Goal: Information Seeking & Learning: Find specific fact

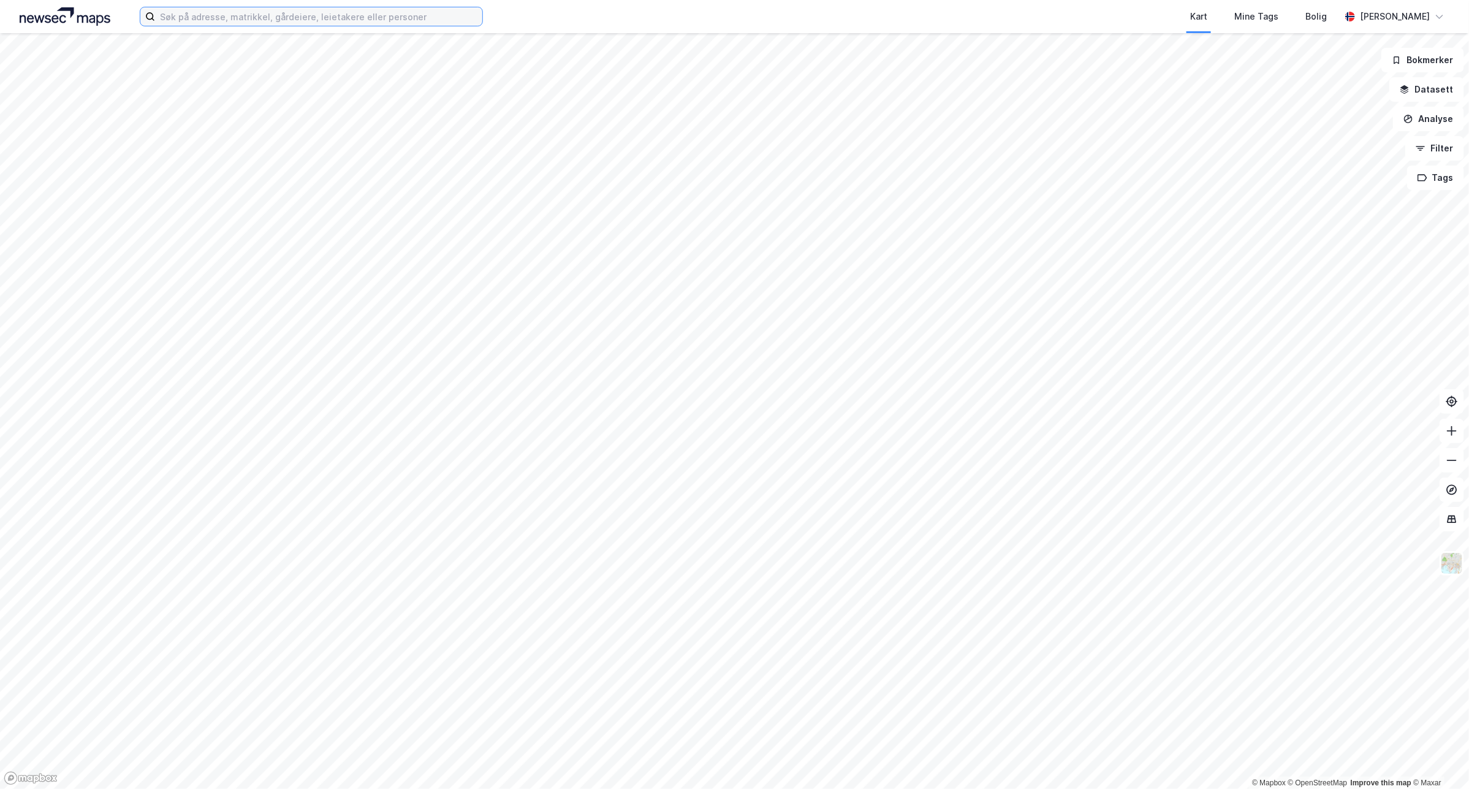
click at [270, 20] on input at bounding box center [318, 16] width 327 height 18
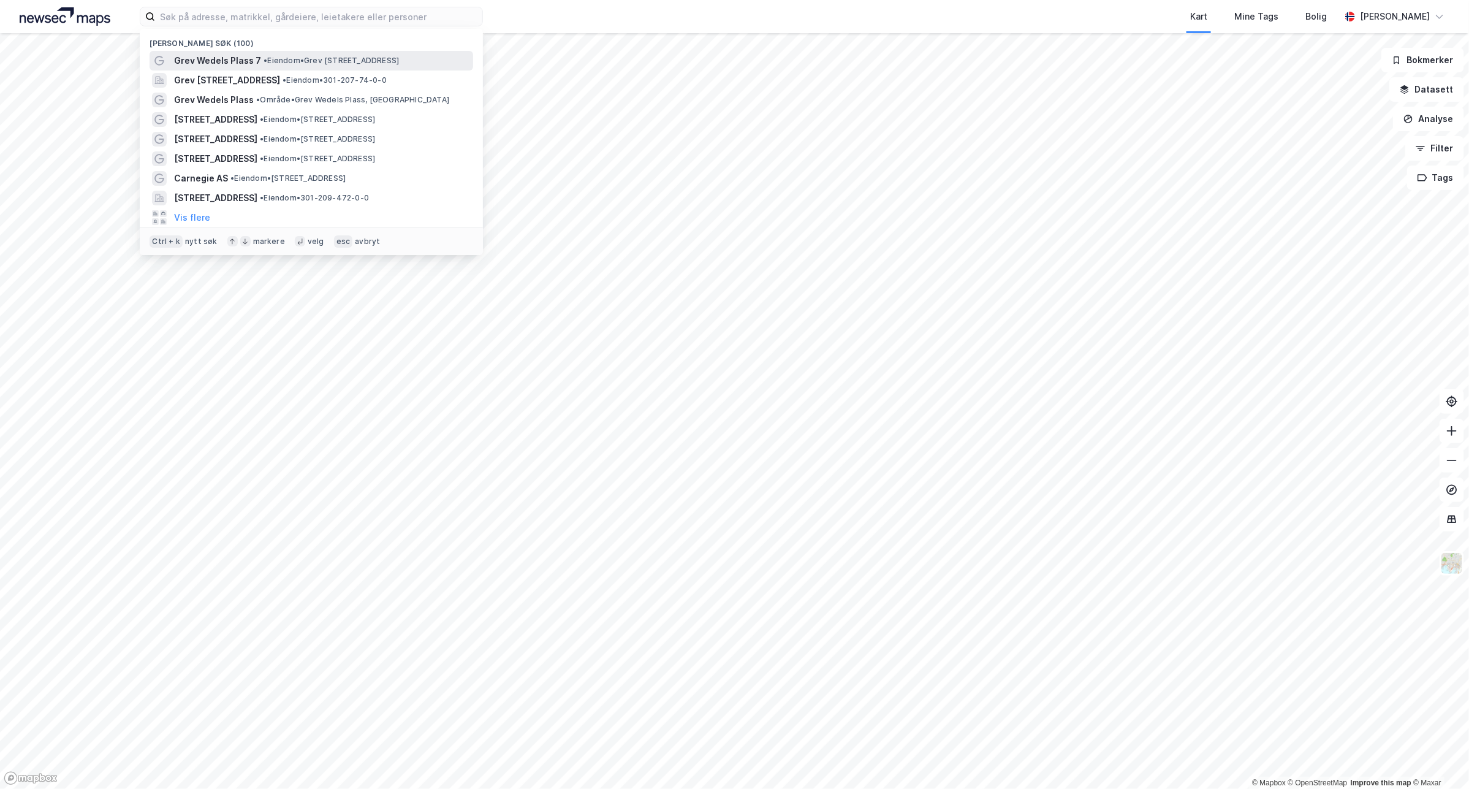
click at [258, 59] on div "Grev Wedels Plass 7 • Eiendom • [STREET_ADDRESS]" at bounding box center [322, 60] width 297 height 15
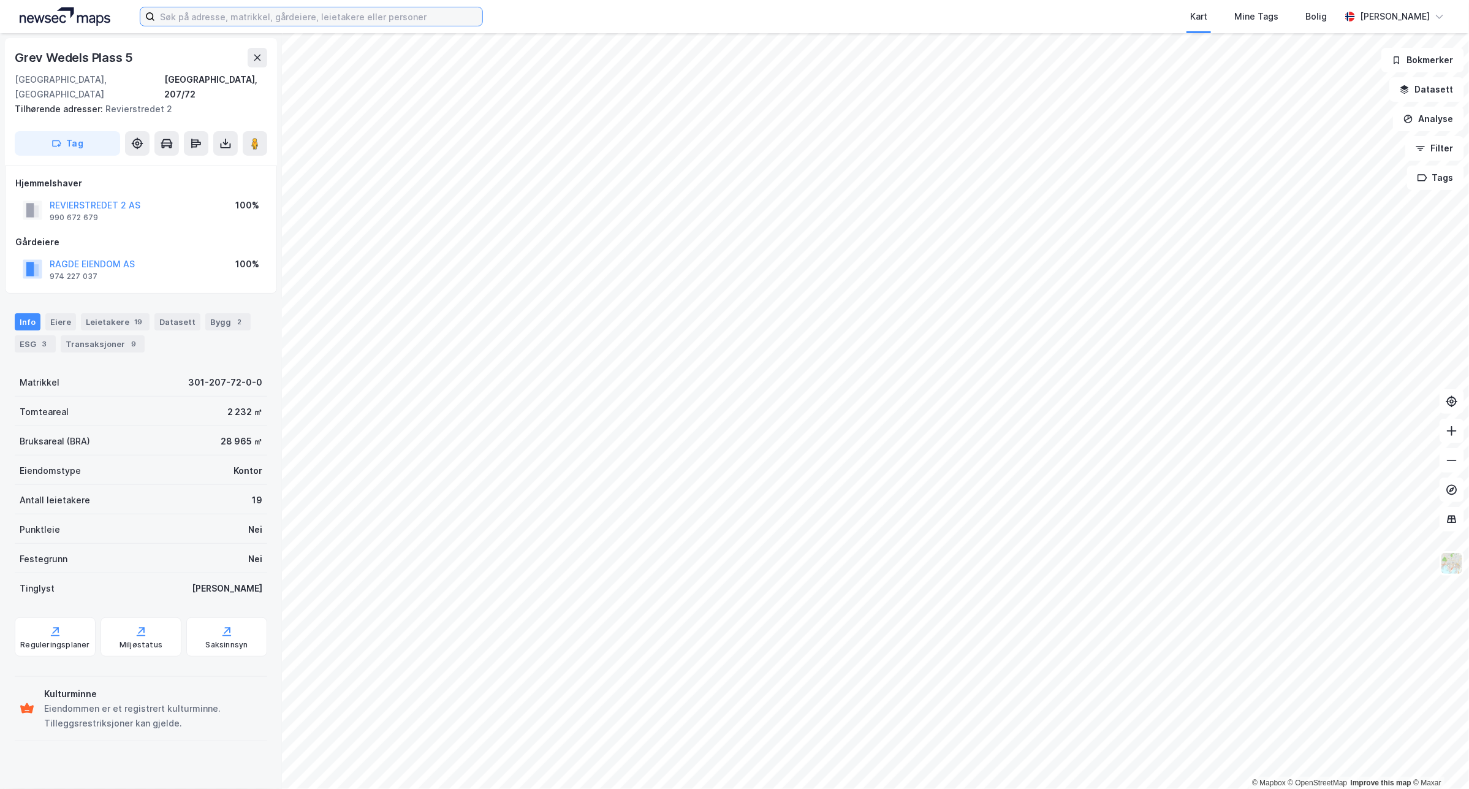
click at [201, 18] on input at bounding box center [318, 16] width 327 height 18
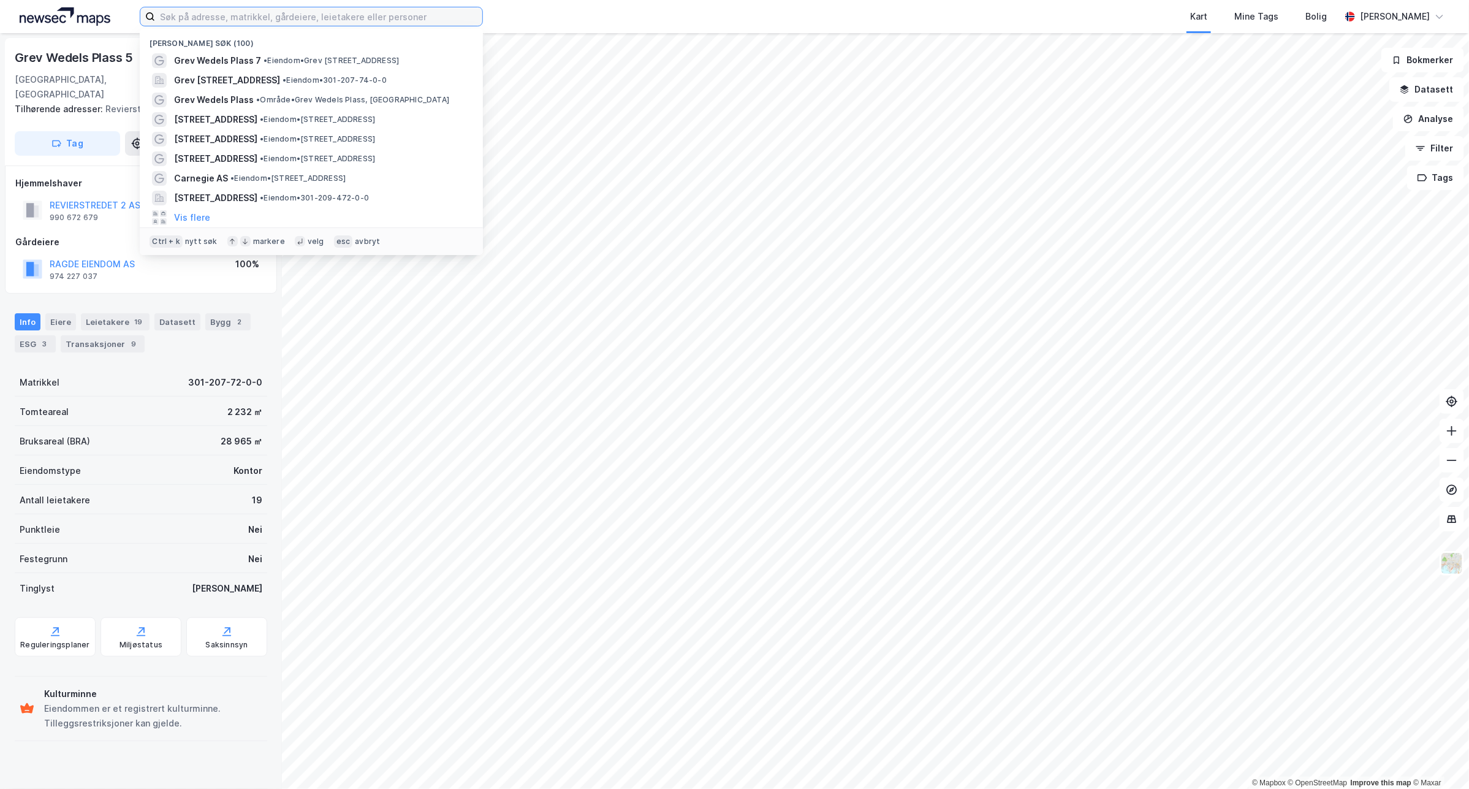
paste input "Grensen 15"
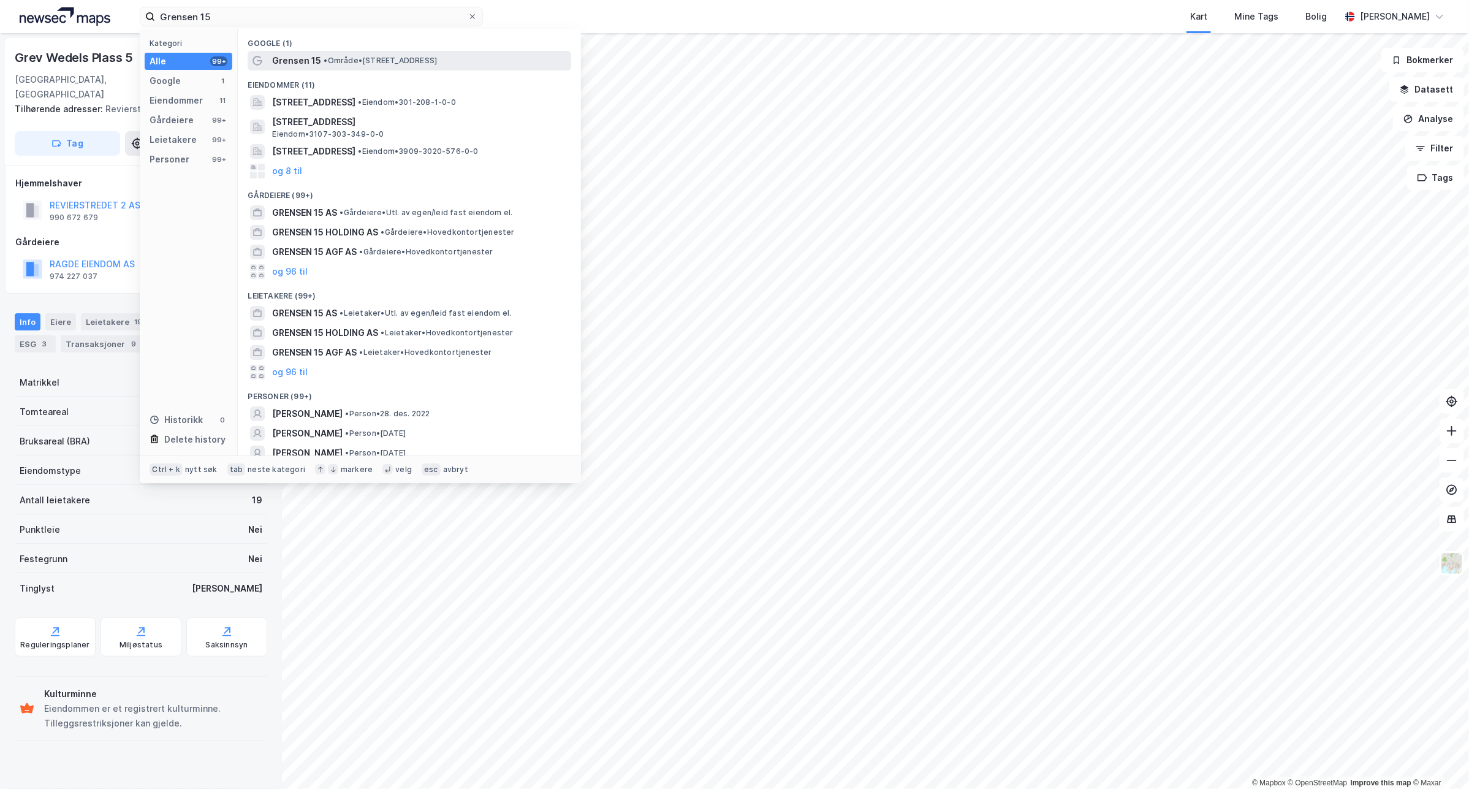
click at [405, 56] on span "• Område • [STREET_ADDRESS]" at bounding box center [380, 61] width 113 height 10
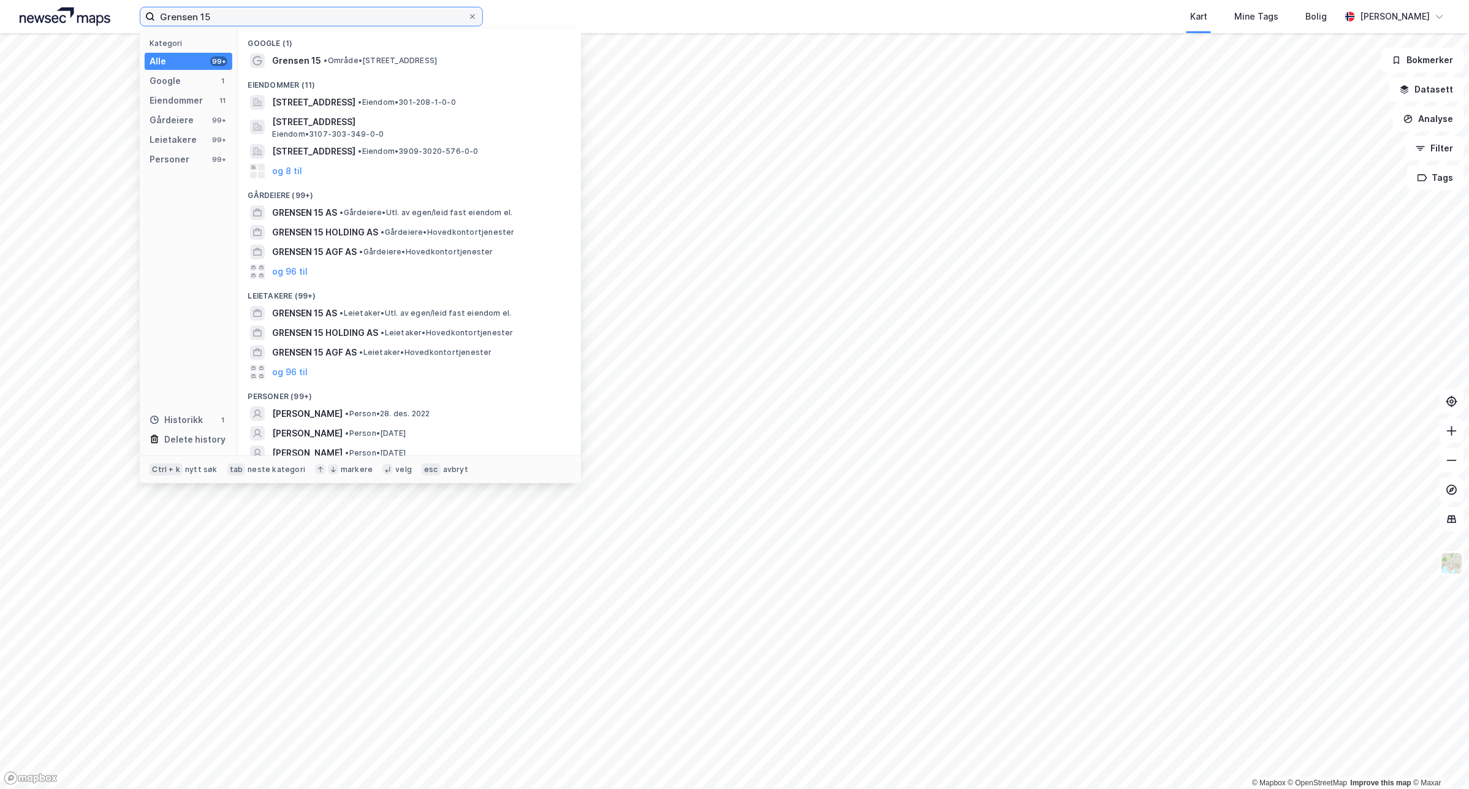
click at [278, 25] on input "Grensen 15" at bounding box center [311, 16] width 313 height 18
click at [347, 102] on span "[STREET_ADDRESS]" at bounding box center [313, 102] width 83 height 15
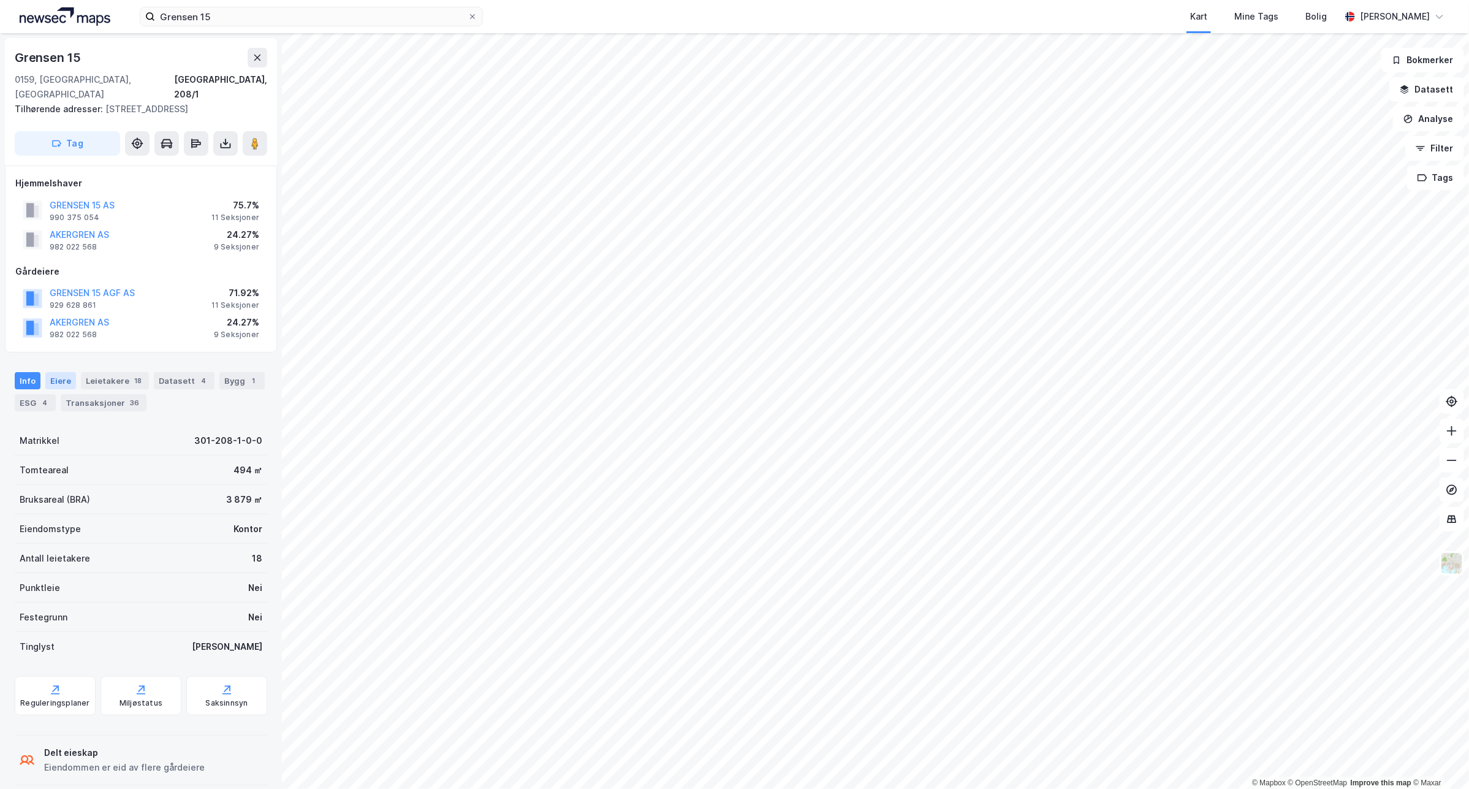
click at [53, 372] on div "Eiere" at bounding box center [60, 380] width 31 height 17
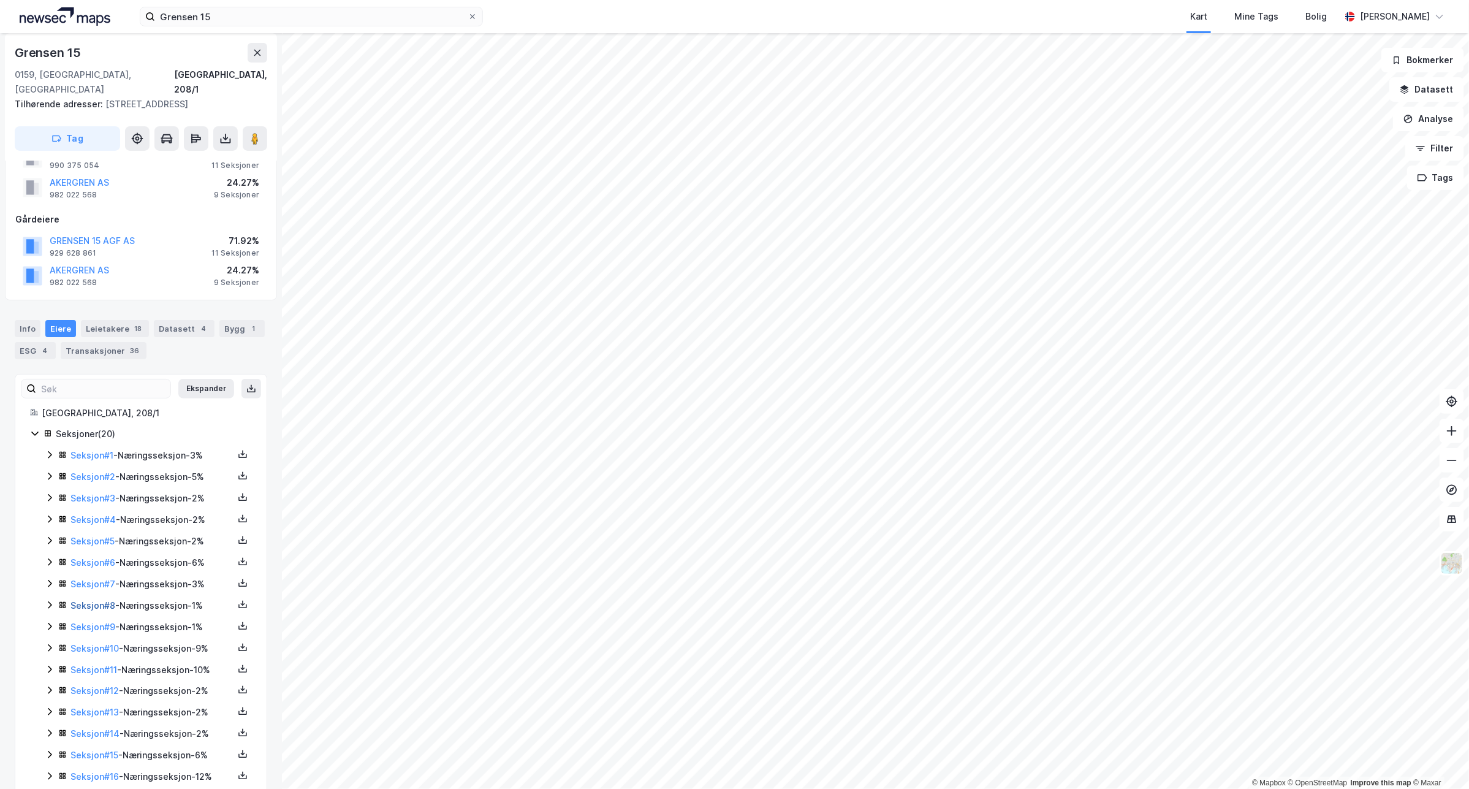
scroll to position [77, 0]
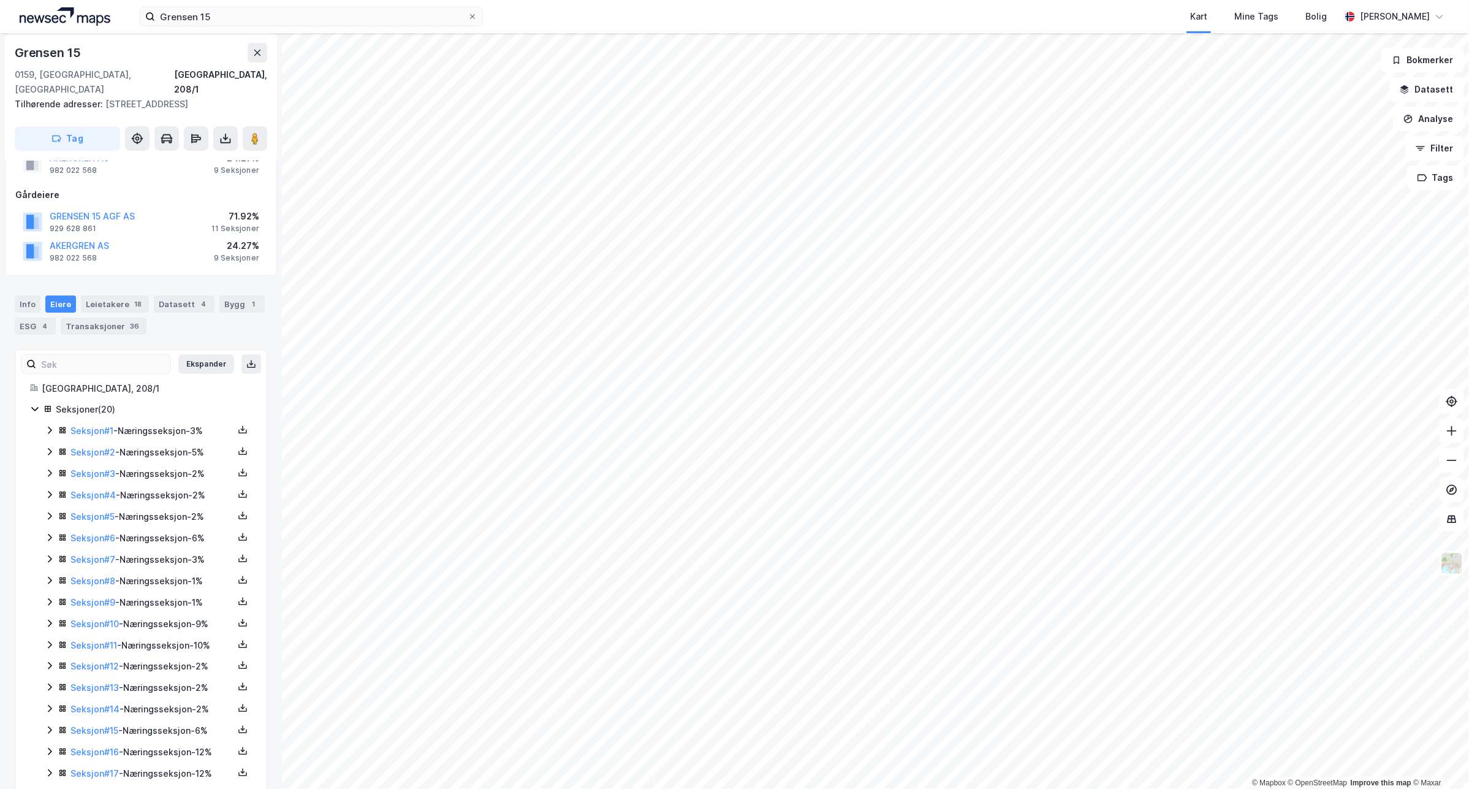
click at [50, 427] on icon at bounding box center [50, 430] width 4 height 7
click at [50, 428] on icon at bounding box center [49, 430] width 7 height 4
click at [50, 447] on icon at bounding box center [50, 452] width 10 height 10
click at [48, 447] on icon at bounding box center [50, 452] width 10 height 10
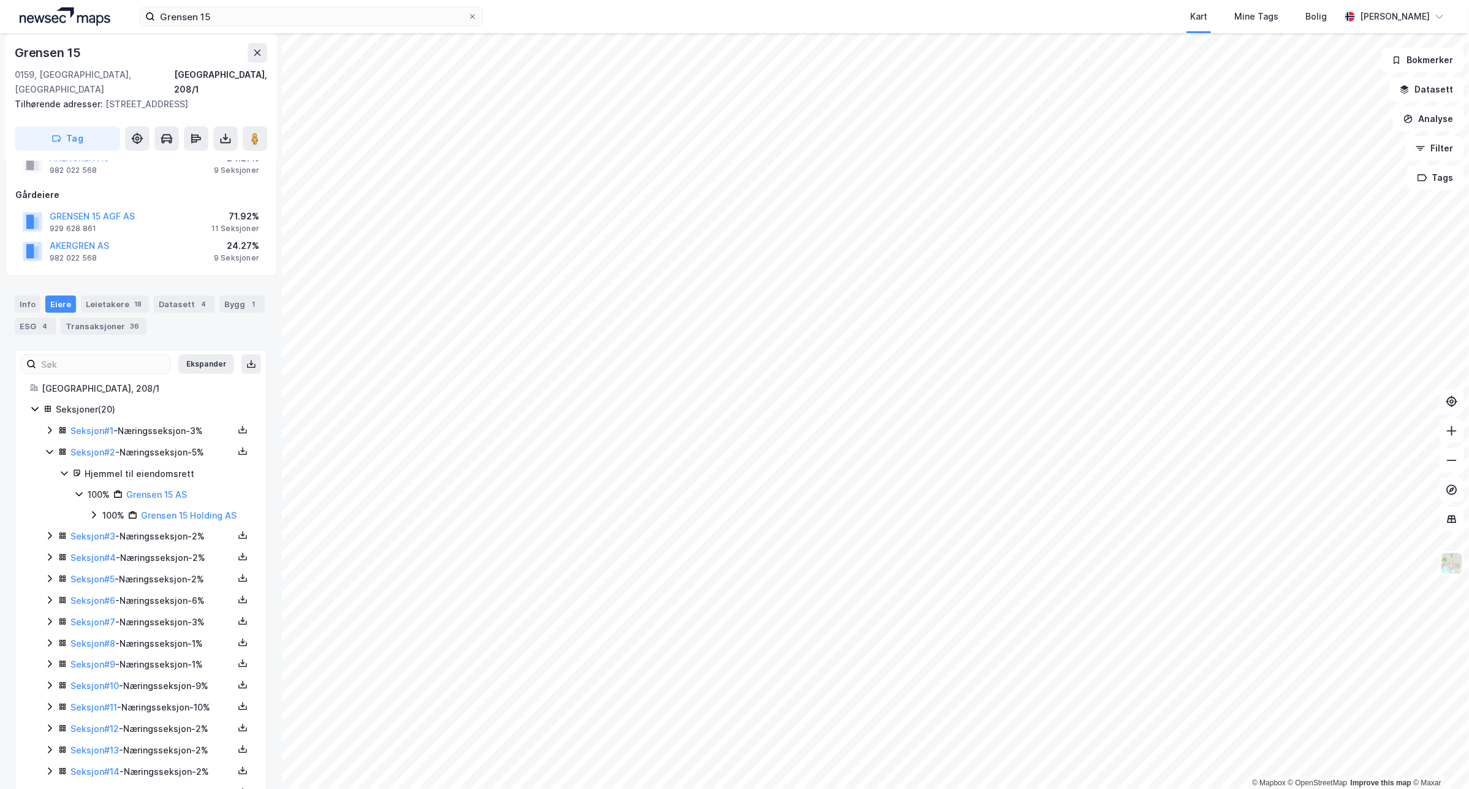
click at [50, 447] on icon at bounding box center [50, 452] width 10 height 10
click at [53, 468] on icon at bounding box center [50, 473] width 10 height 10
click at [52, 490] on icon at bounding box center [50, 495] width 10 height 10
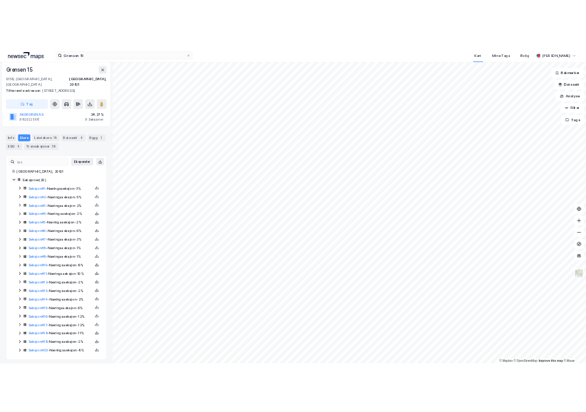
scroll to position [82, 0]
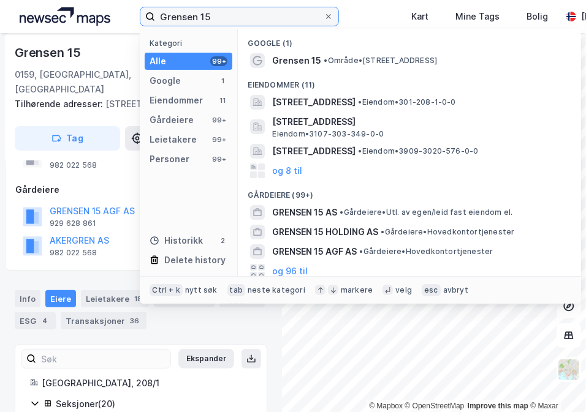
click at [230, 19] on input "Grensen 15" at bounding box center [239, 16] width 169 height 18
paste input "[STREET_ADDRESS]"
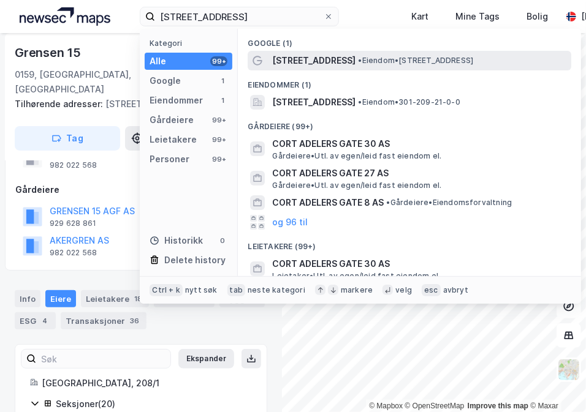
click at [421, 56] on span "• Eiendom • [STREET_ADDRESS]" at bounding box center [415, 61] width 115 height 10
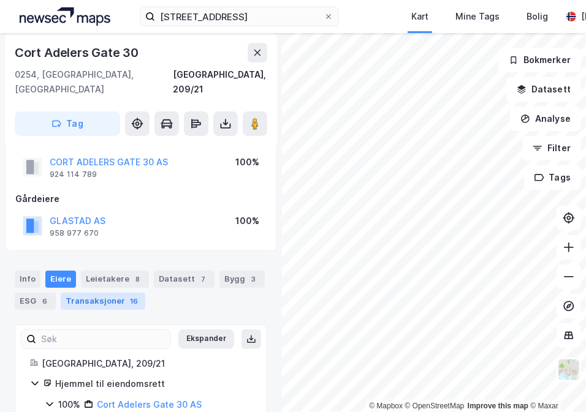
scroll to position [65, 0]
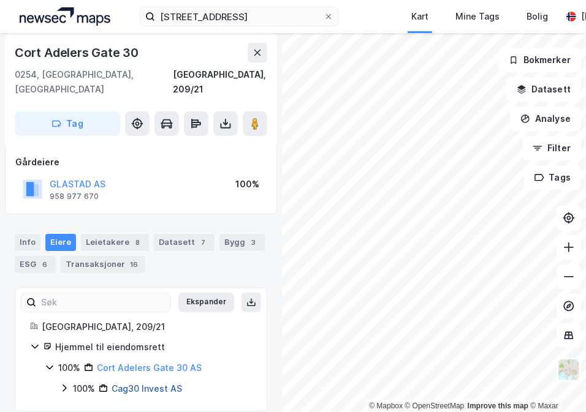
click at [131, 384] on link "Cag30 Invest AS" at bounding box center [147, 389] width 70 height 10
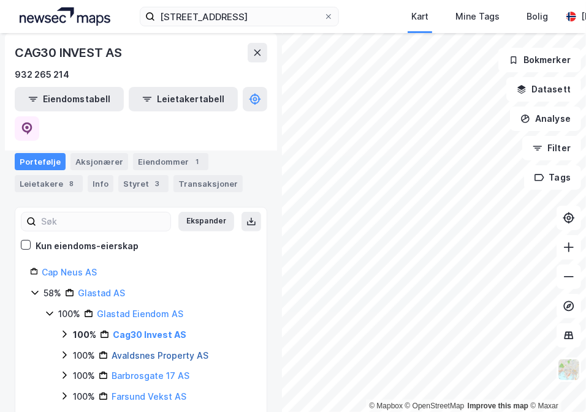
scroll to position [153, 0]
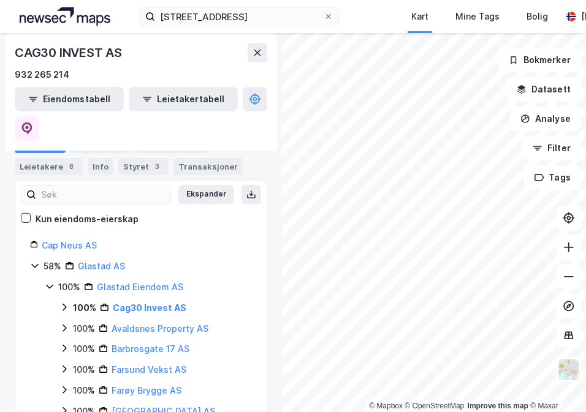
click at [64, 303] on icon at bounding box center [64, 308] width 10 height 10
click at [51, 282] on icon at bounding box center [50, 287] width 10 height 10
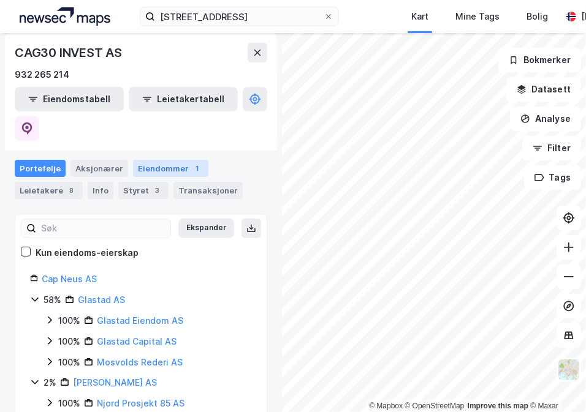
click at [144, 160] on div "Eiendommer 1" at bounding box center [170, 168] width 75 height 17
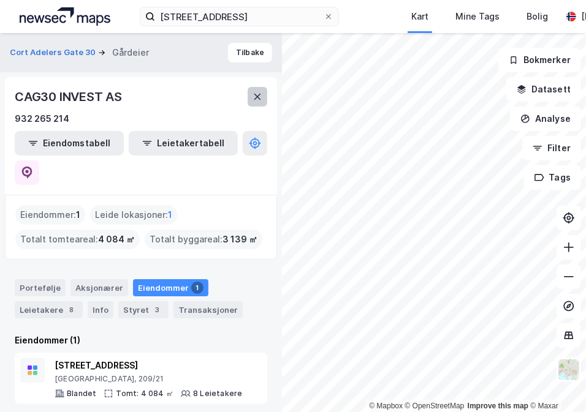
click at [256, 92] on icon at bounding box center [257, 97] width 10 height 10
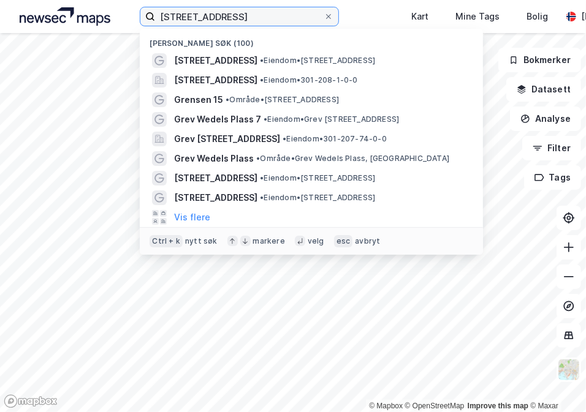
click at [264, 20] on input "[STREET_ADDRESS]" at bounding box center [239, 16] width 169 height 18
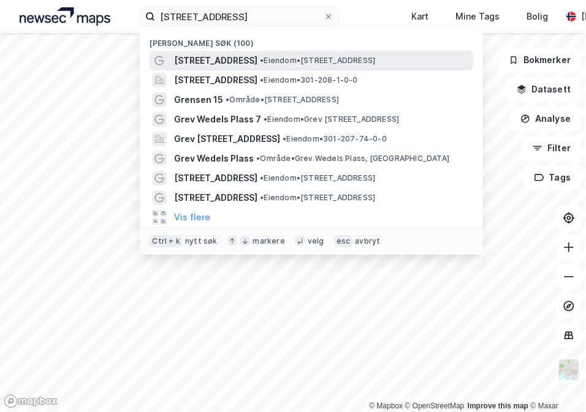
click at [338, 58] on span "• Eiendom • [STREET_ADDRESS]" at bounding box center [317, 61] width 115 height 10
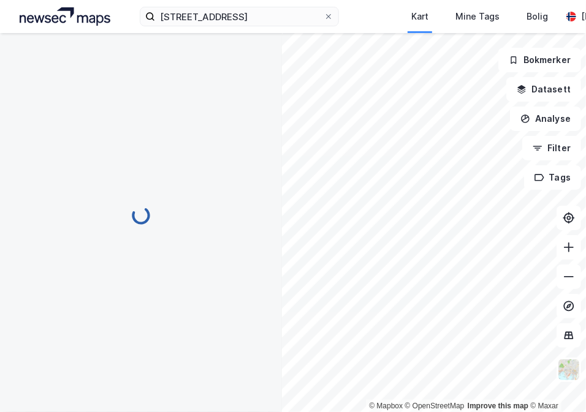
scroll to position [65, 0]
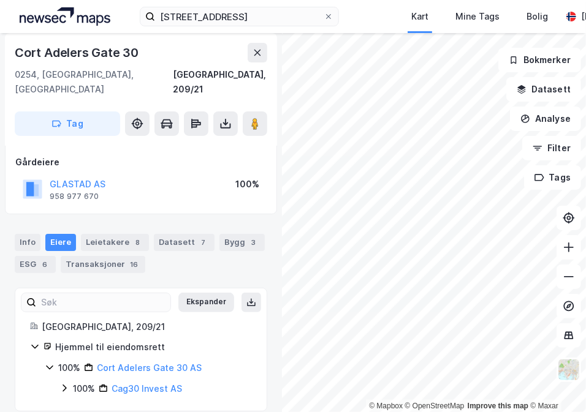
click at [52, 363] on icon at bounding box center [50, 368] width 10 height 10
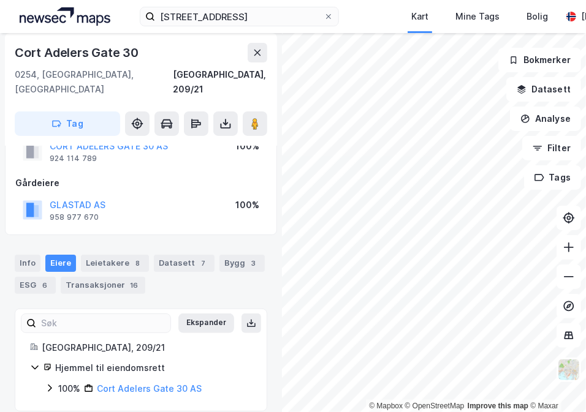
click at [47, 384] on icon at bounding box center [50, 389] width 10 height 10
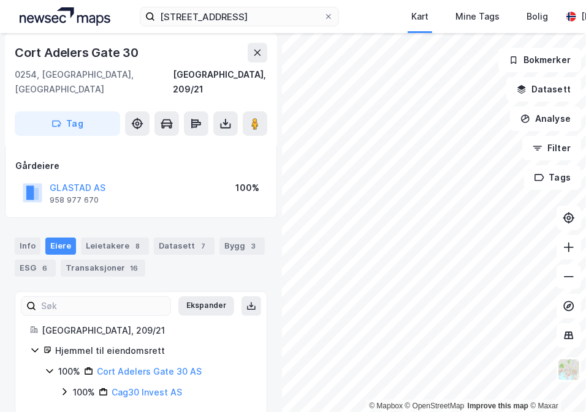
scroll to position [65, 0]
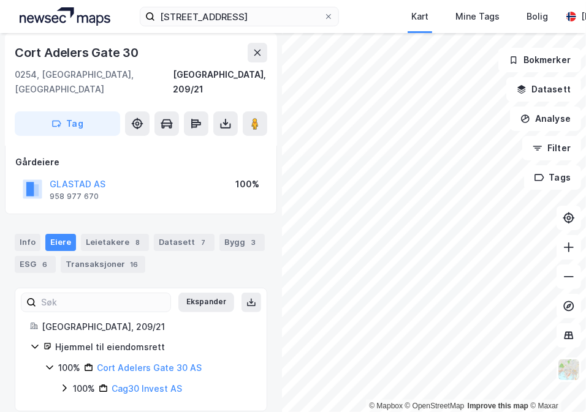
click at [66, 385] on icon at bounding box center [65, 388] width 4 height 7
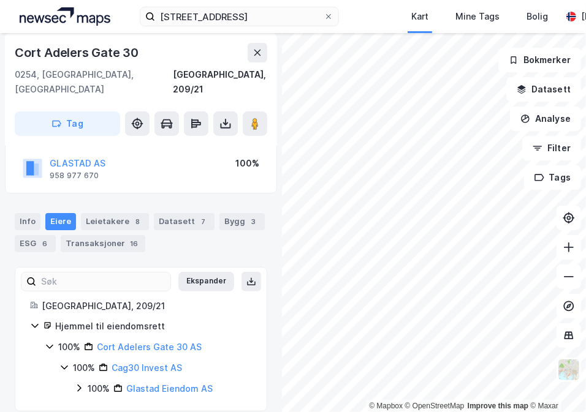
click at [80, 384] on icon at bounding box center [79, 389] width 10 height 10
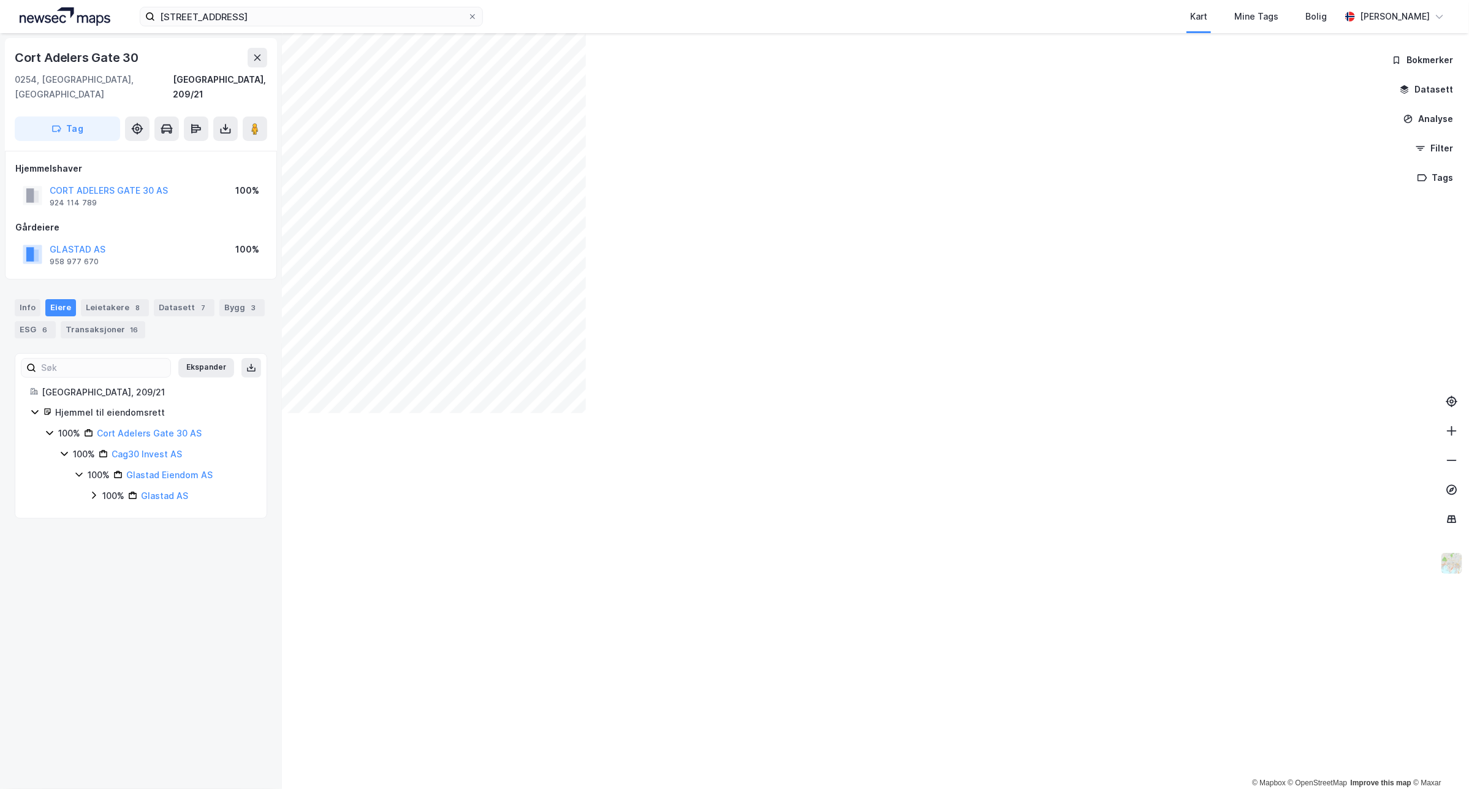
scroll to position [0, 0]
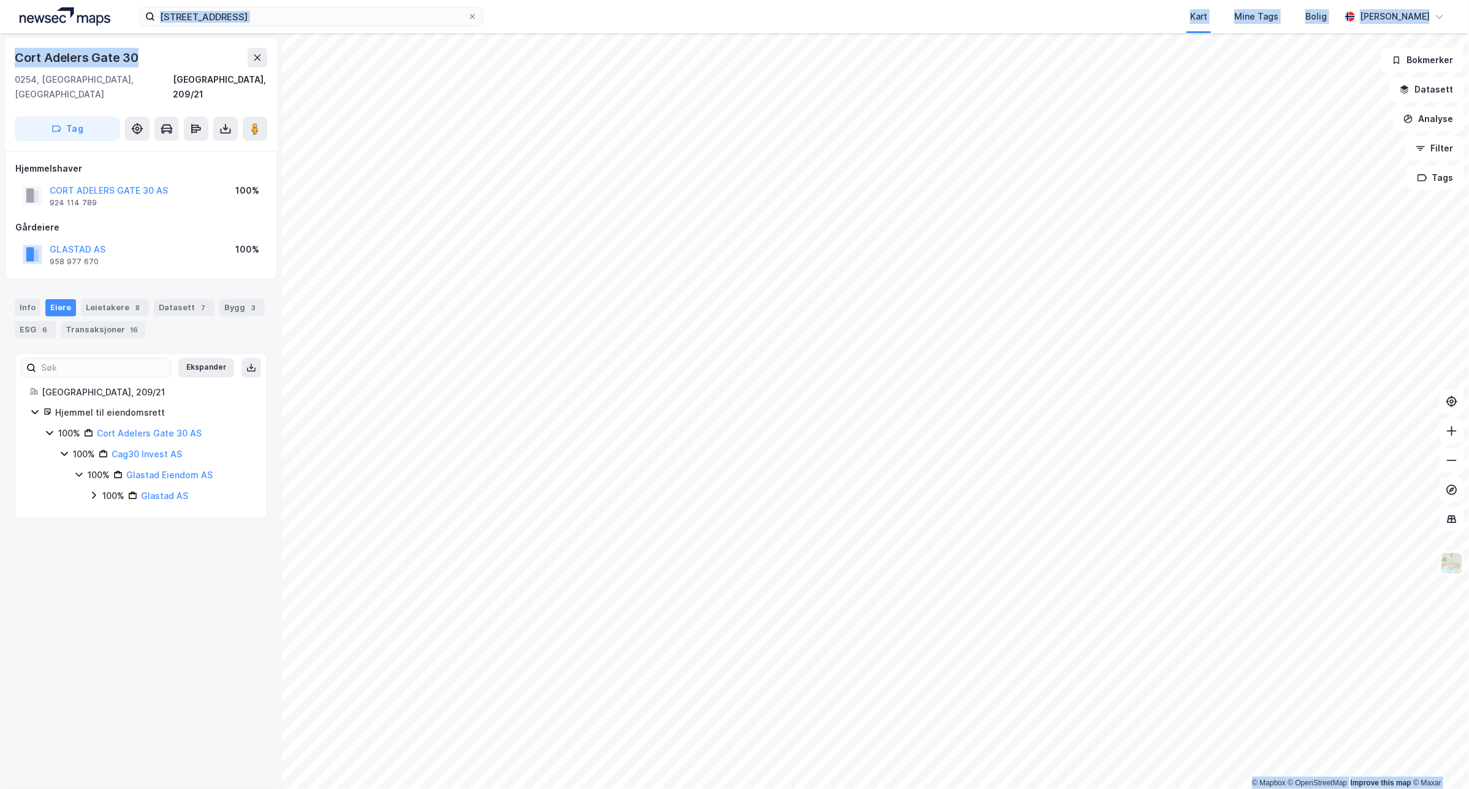
click at [253, 31] on div "Cort [STREET_ADDRESS] Kart Mine Tags [PERSON_NAME] © Mapbox © OpenStreetMap Imp…" at bounding box center [734, 394] width 1469 height 789
click at [296, 17] on input "[STREET_ADDRESS]" at bounding box center [311, 16] width 313 height 18
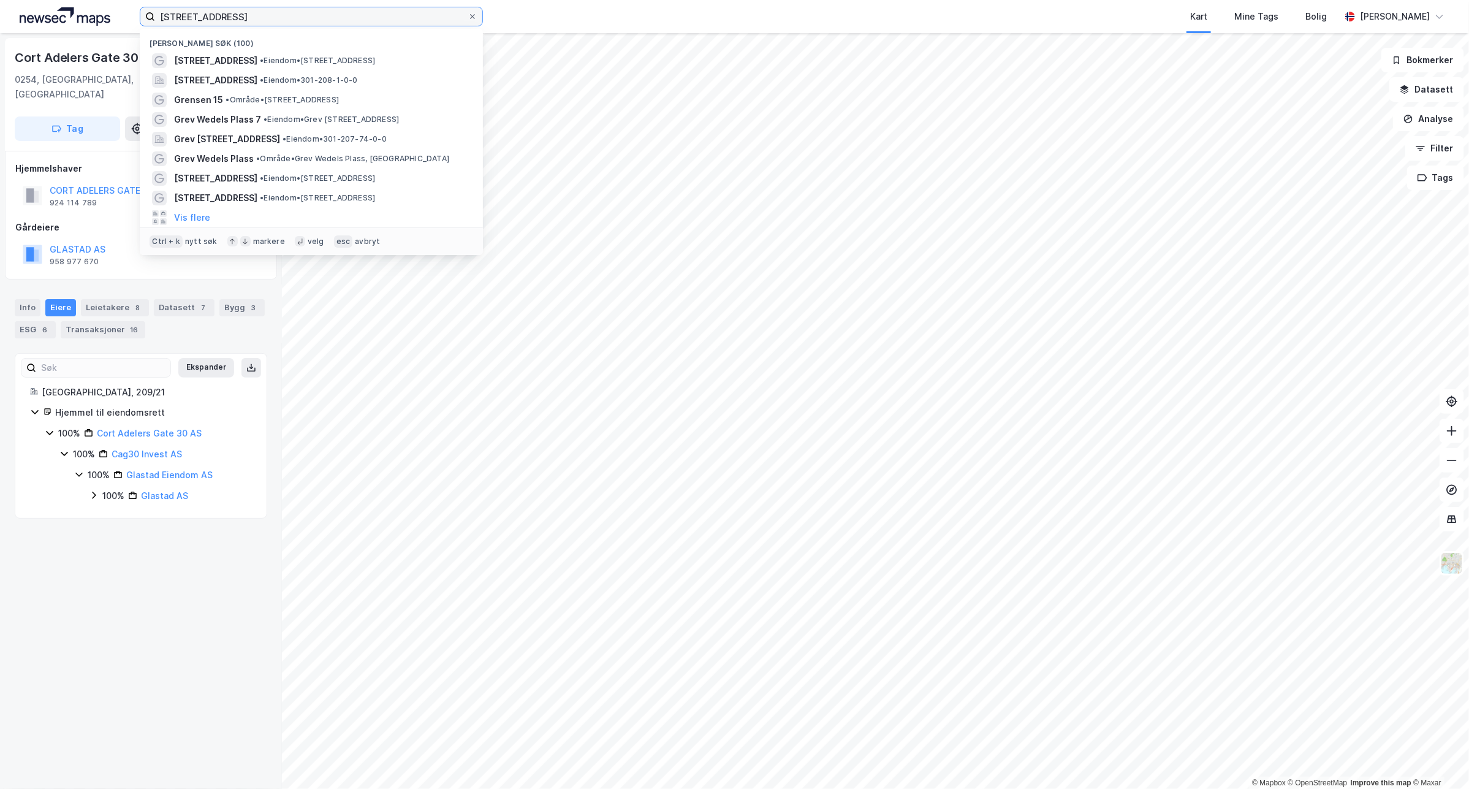
click at [296, 17] on input "[STREET_ADDRESS]" at bounding box center [311, 16] width 313 height 18
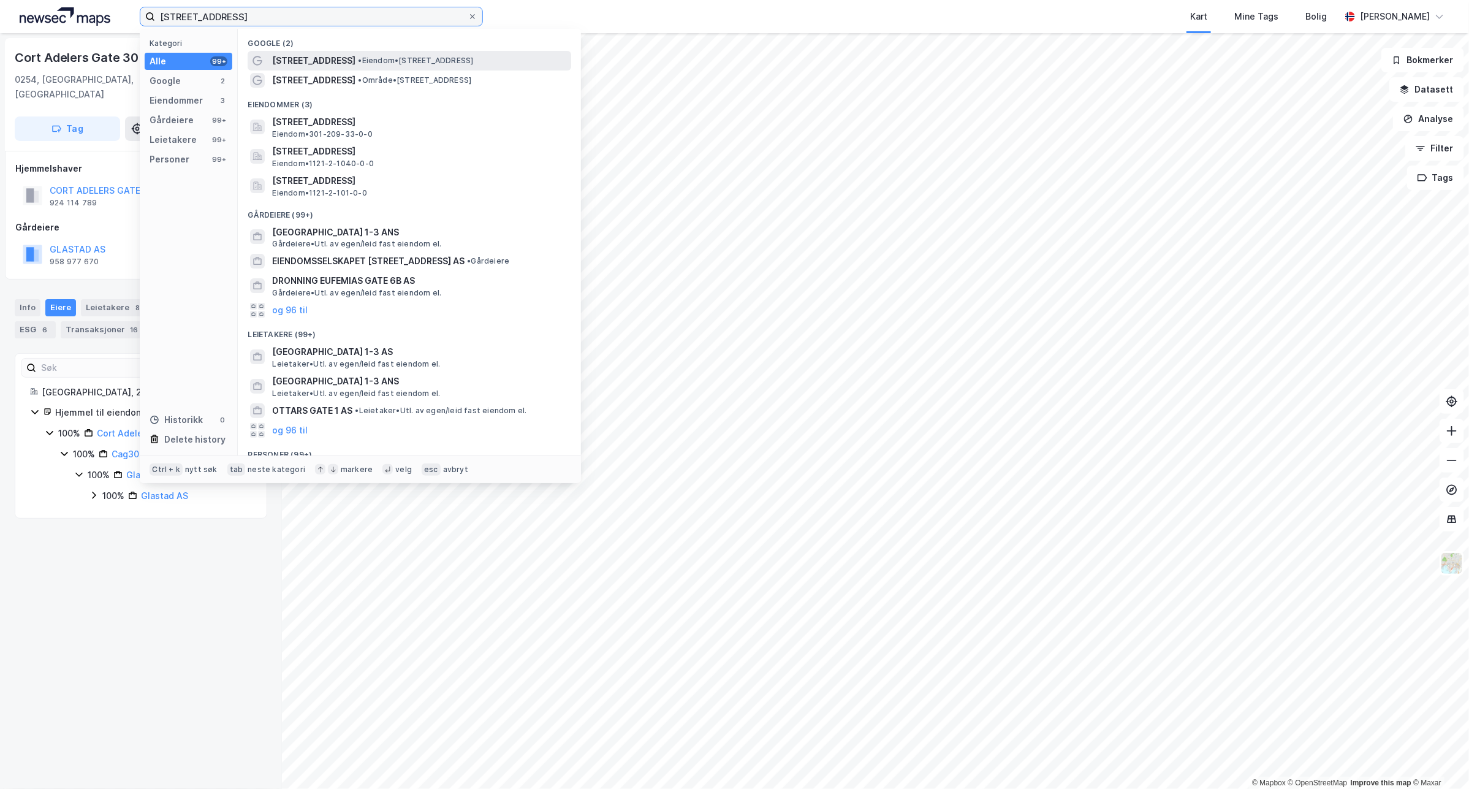
type input "[STREET_ADDRESS]"
click at [352, 59] on span "[STREET_ADDRESS]" at bounding box center [313, 60] width 83 height 15
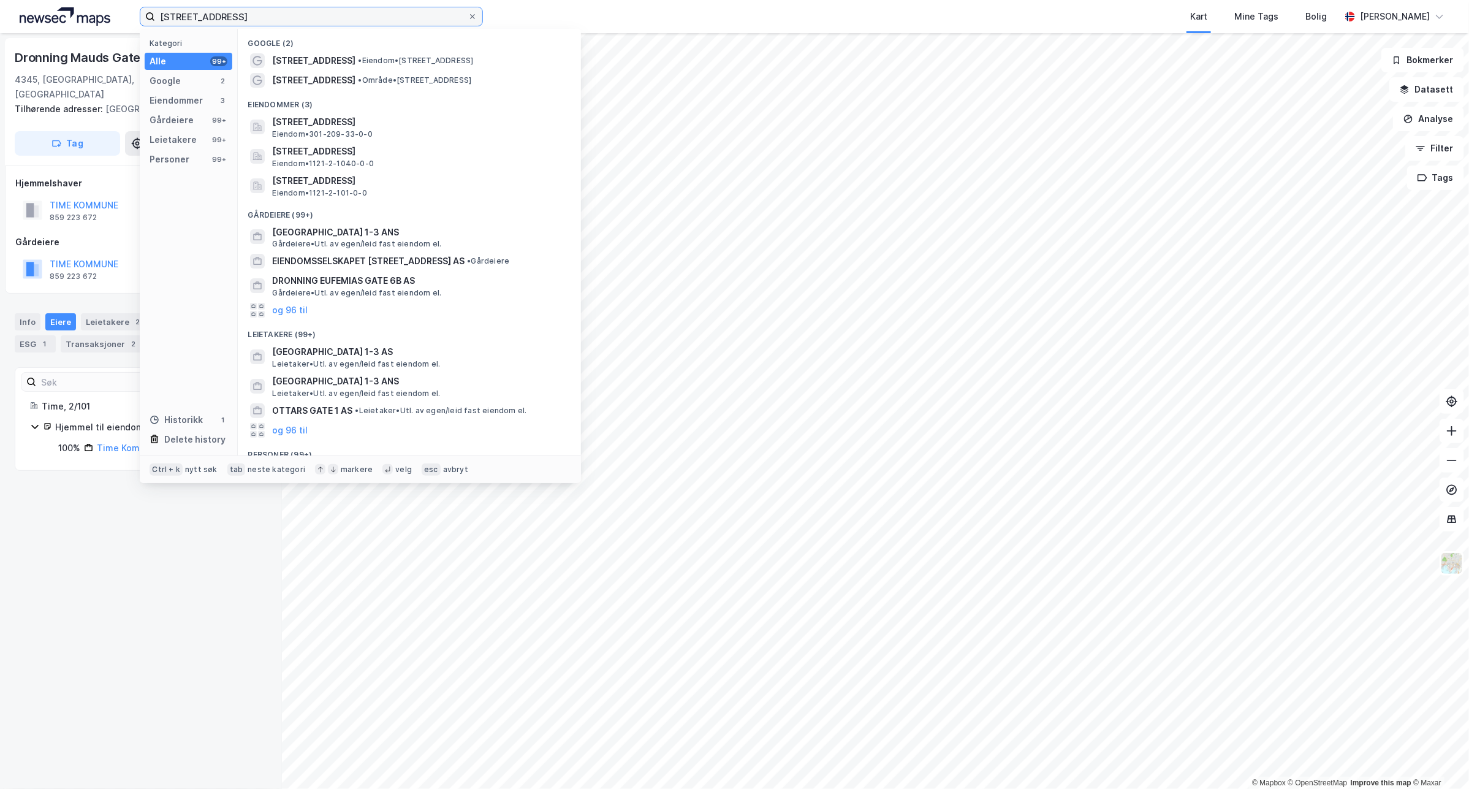
click at [261, 17] on input "[STREET_ADDRESS]" at bounding box center [311, 16] width 313 height 18
click at [344, 78] on span "[STREET_ADDRESS]" at bounding box center [313, 80] width 83 height 15
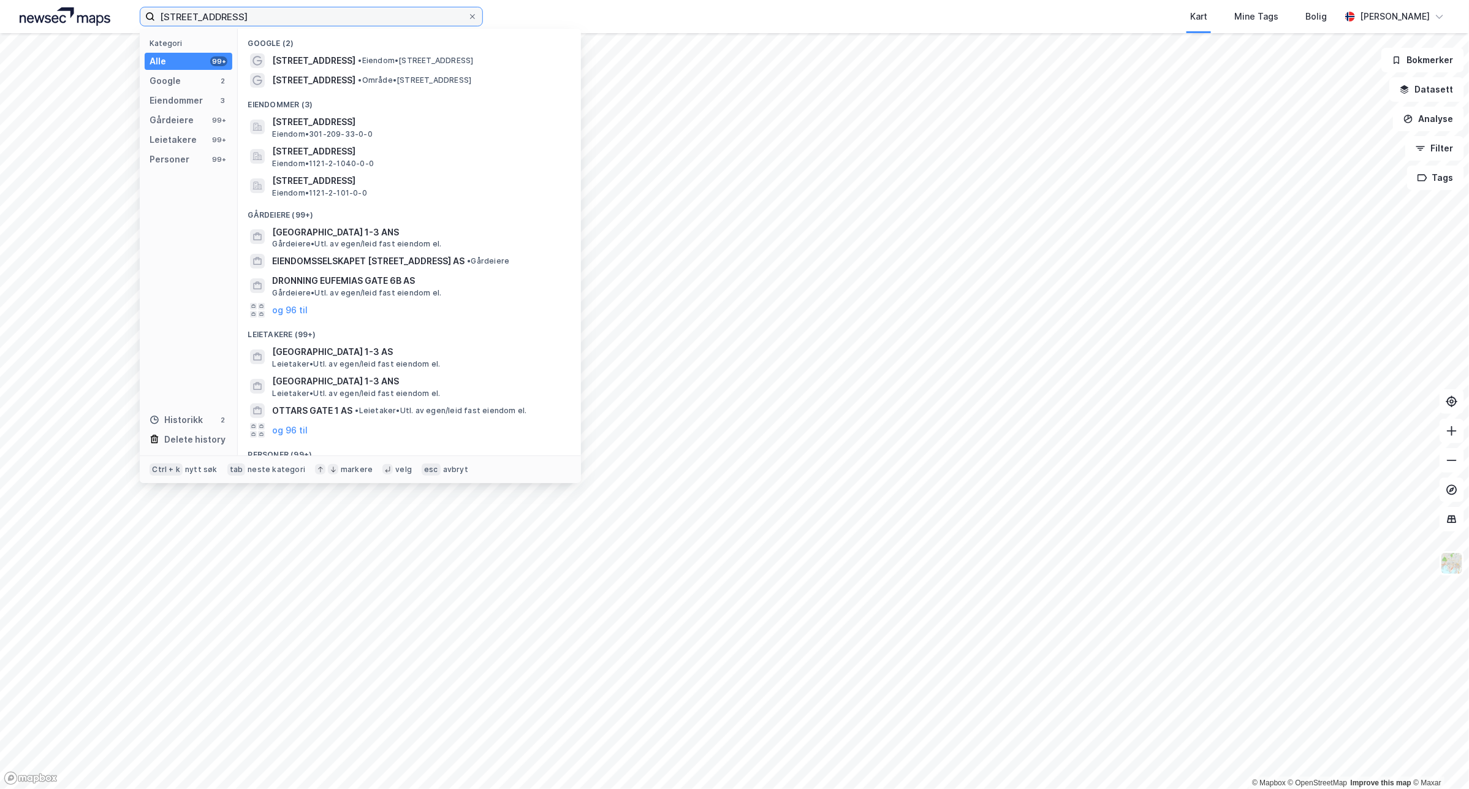
click at [279, 17] on input "[STREET_ADDRESS]" at bounding box center [311, 16] width 313 height 18
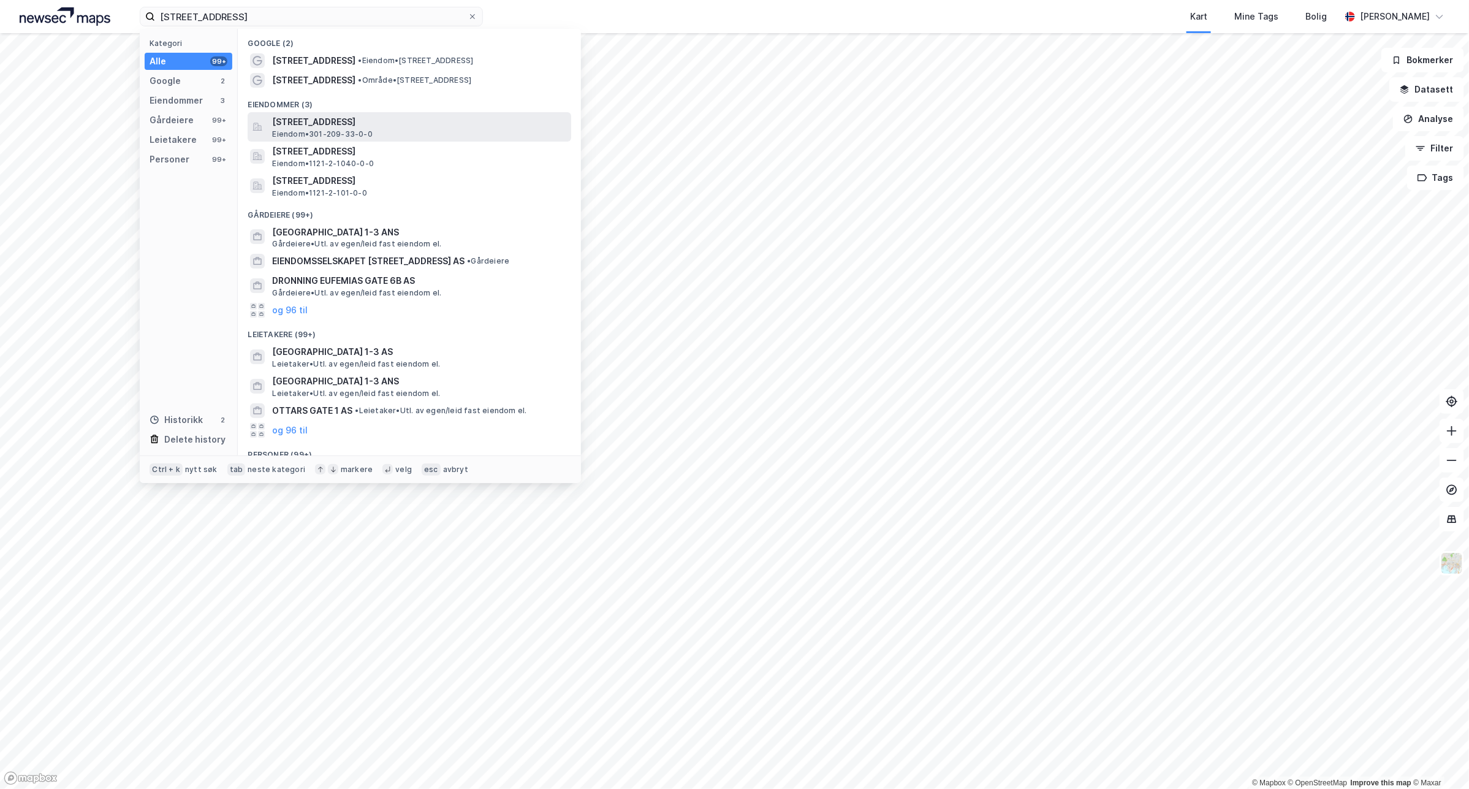
click at [428, 117] on span "[STREET_ADDRESS]" at bounding box center [419, 122] width 294 height 15
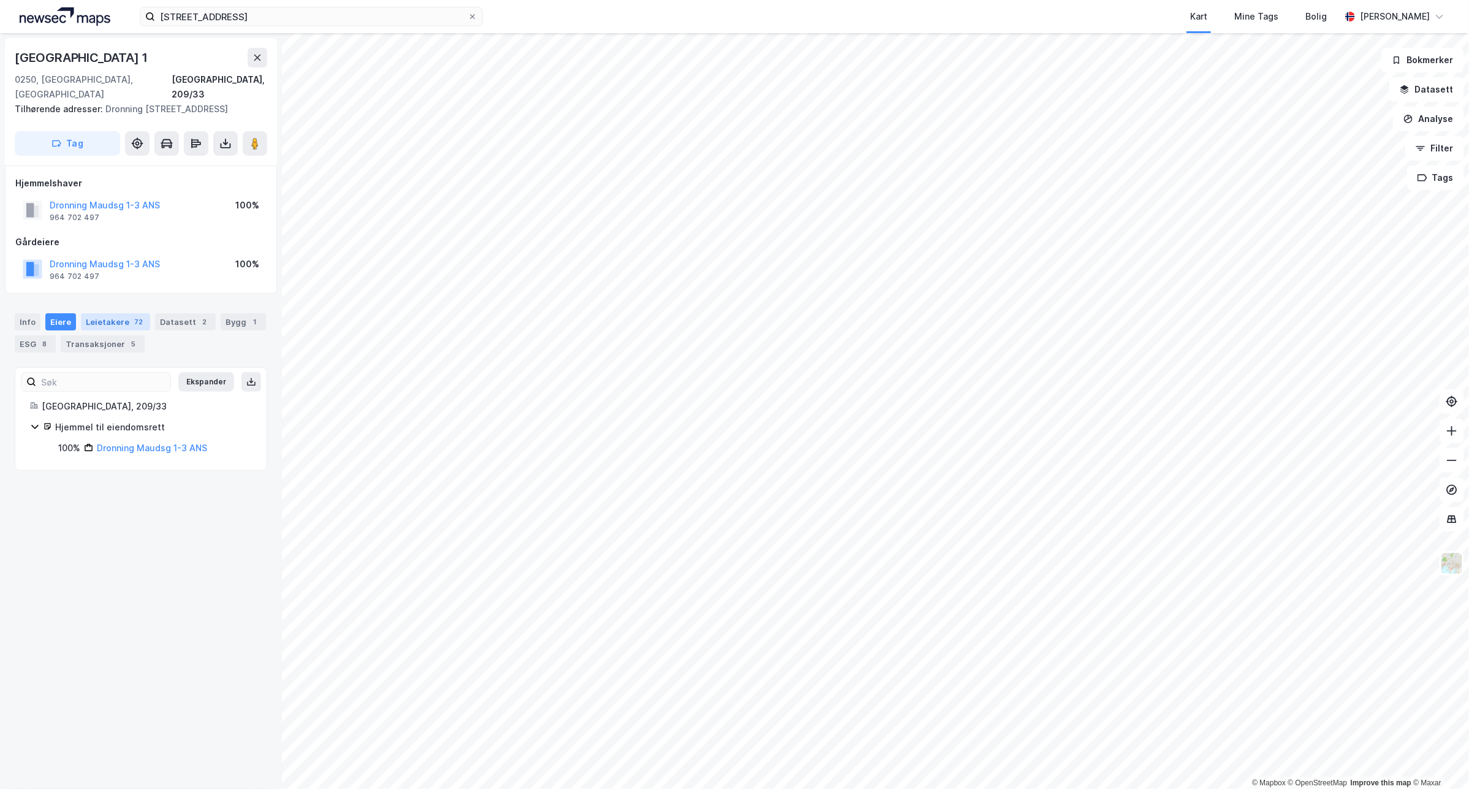
click at [99, 321] on div "Leietakere 72" at bounding box center [115, 321] width 69 height 17
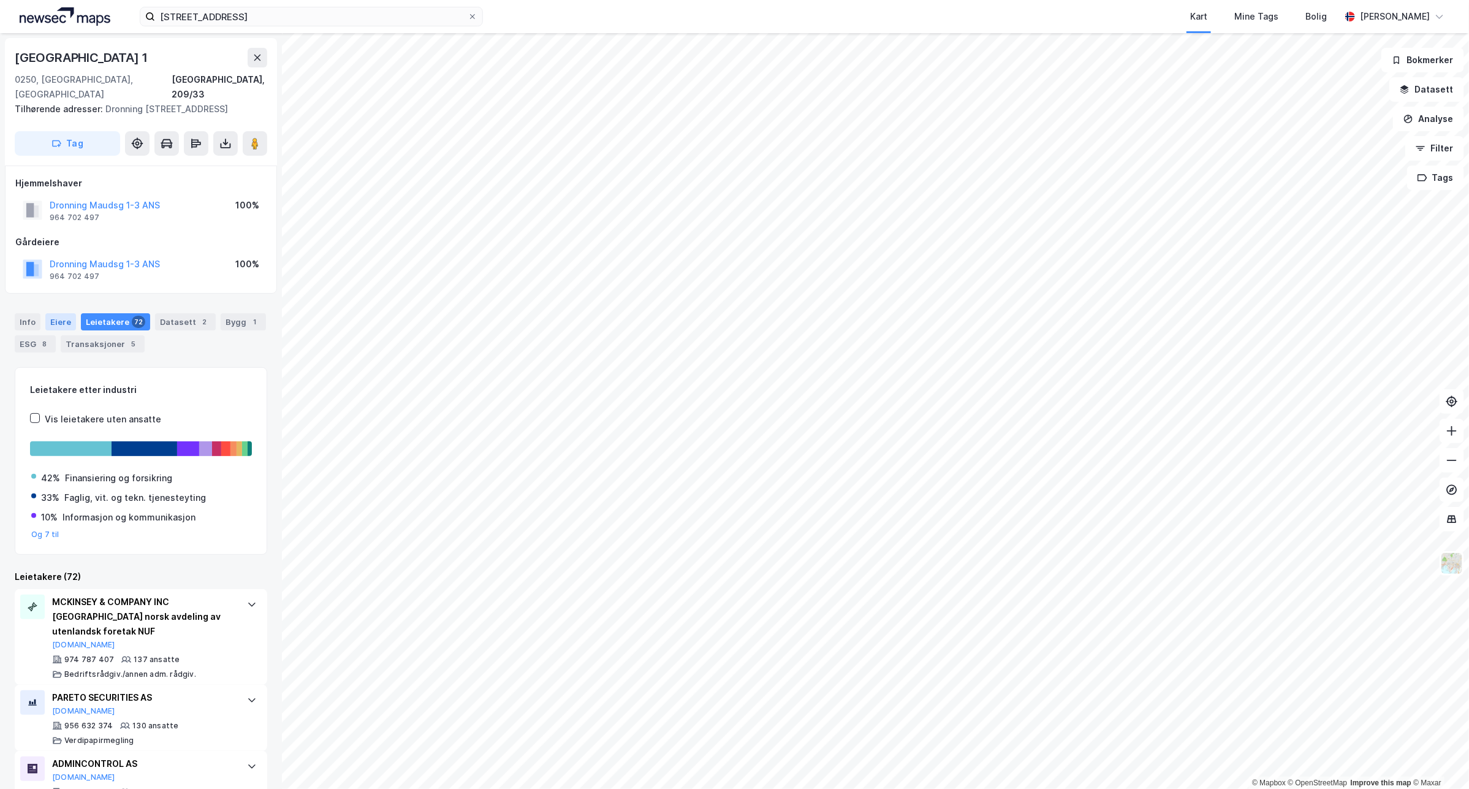
click at [66, 319] on div "Eiere" at bounding box center [60, 321] width 31 height 17
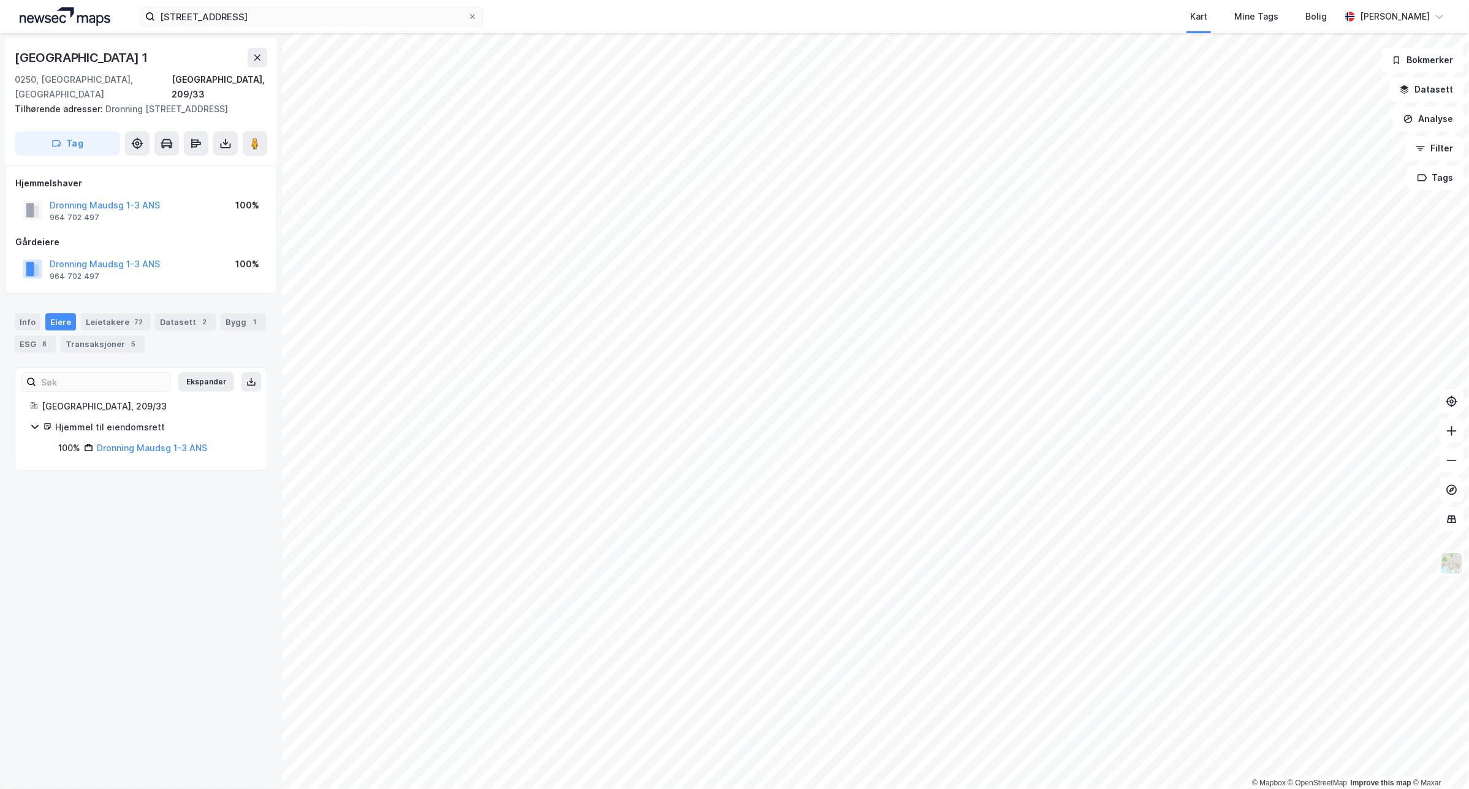
click at [95, 451] on div "100% Dronning Maudsg 1-3 ANS" at bounding box center [155, 448] width 194 height 15
click at [118, 447] on link "Dronning Maudsg 1-3 ANS" at bounding box center [152, 447] width 110 height 10
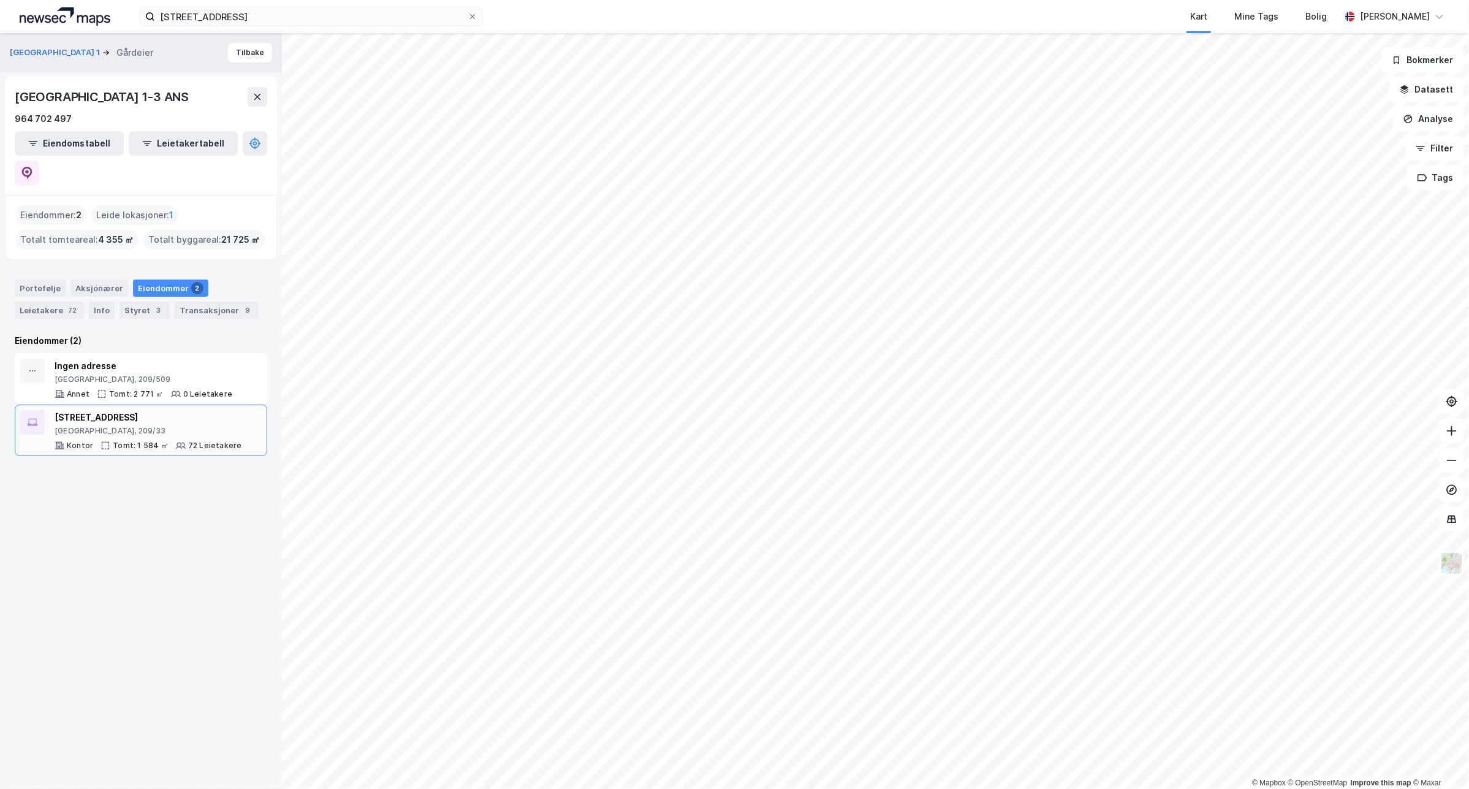
click at [129, 410] on div "[STREET_ADDRESS]" at bounding box center [148, 417] width 187 height 15
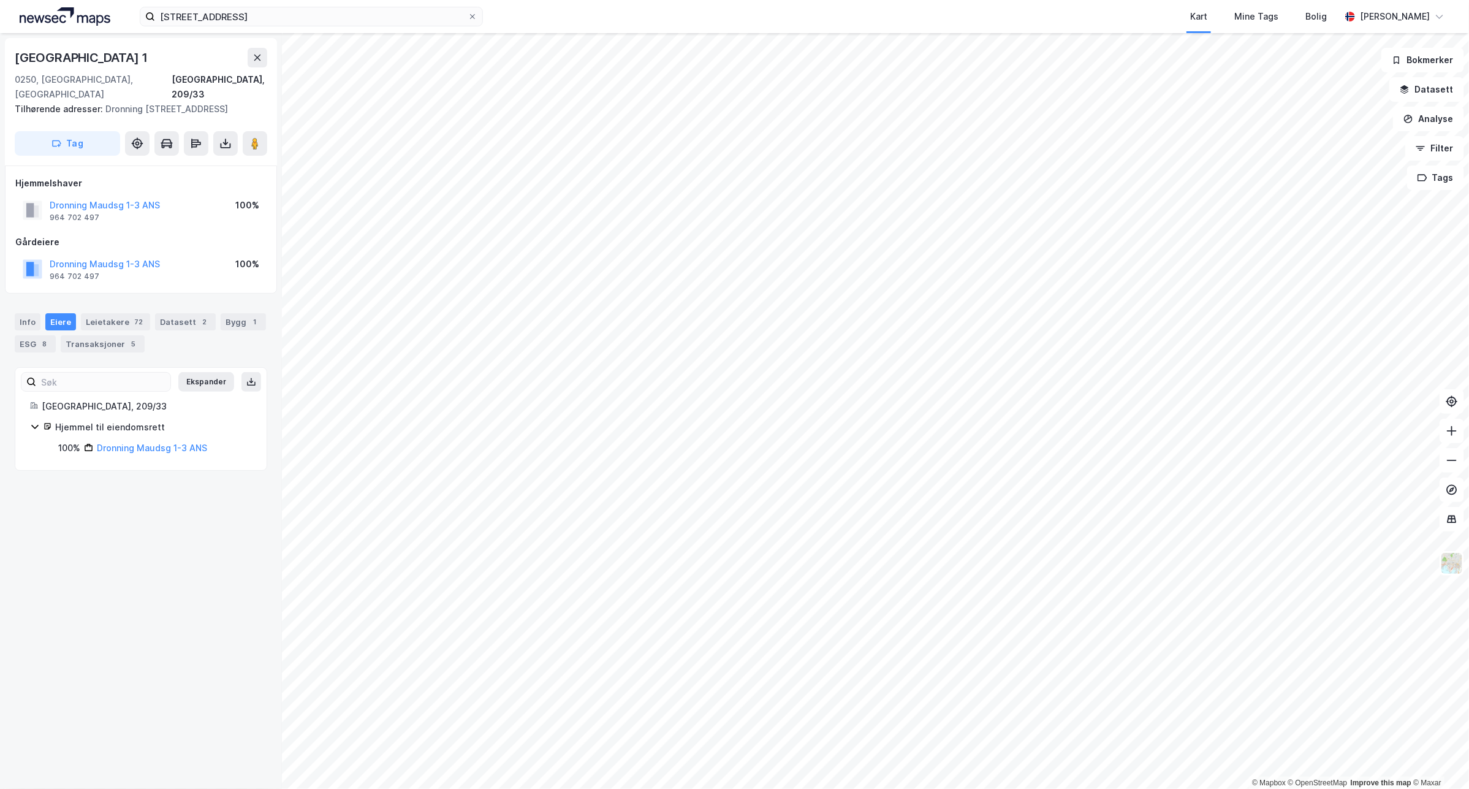
click at [143, 429] on div "Hjemmel til eiendomsrett" at bounding box center [153, 427] width 197 height 15
click at [81, 484] on div "[GEOGRAPHIC_DATA] Tilhørende adresser: [GEOGRAPHIC_DATA], Munkedamsveien 20 Tag…" at bounding box center [141, 411] width 282 height 756
